Goal: Information Seeking & Learning: Learn about a topic

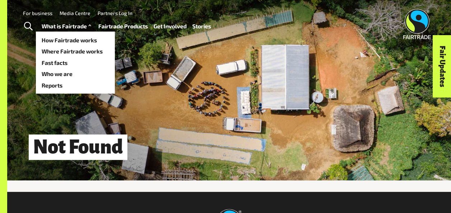
click at [73, 27] on link "What is Fairtrade" at bounding box center [67, 26] width 51 height 10
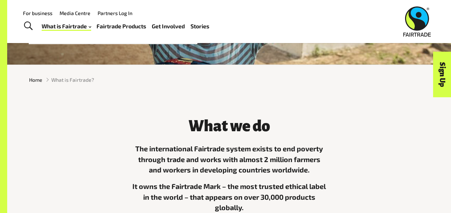
scroll to position [112, 0]
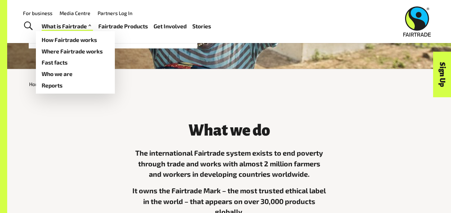
click at [70, 27] on link "What is Fairtrade" at bounding box center [67, 26] width 51 height 10
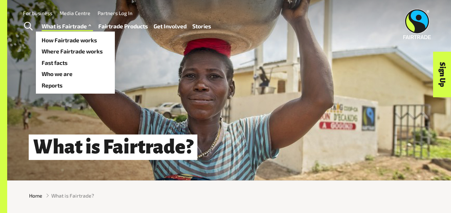
click at [80, 28] on link "What is Fairtrade" at bounding box center [67, 26] width 51 height 10
click at [81, 24] on link "What is Fairtrade" at bounding box center [67, 26] width 51 height 10
click at [71, 48] on link "Where Fairtrade works" at bounding box center [75, 51] width 79 height 11
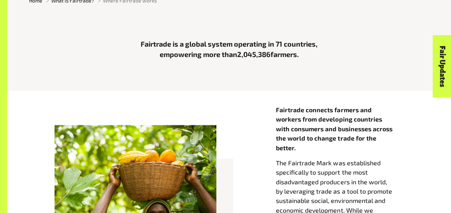
scroll to position [196, 0]
